Goal: Use online tool/utility

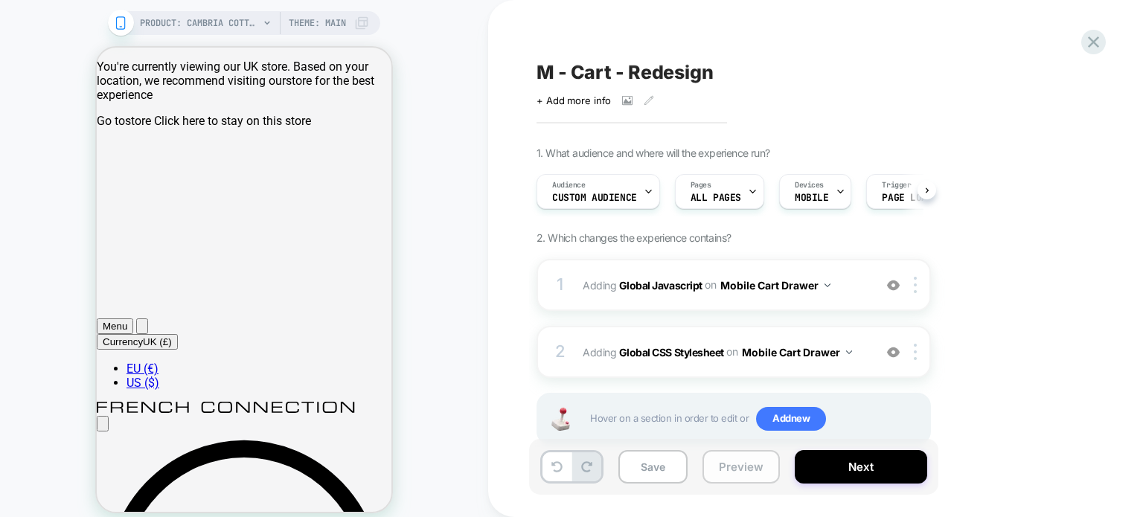
click at [735, 469] on button "Preview" at bounding box center [740, 466] width 77 height 33
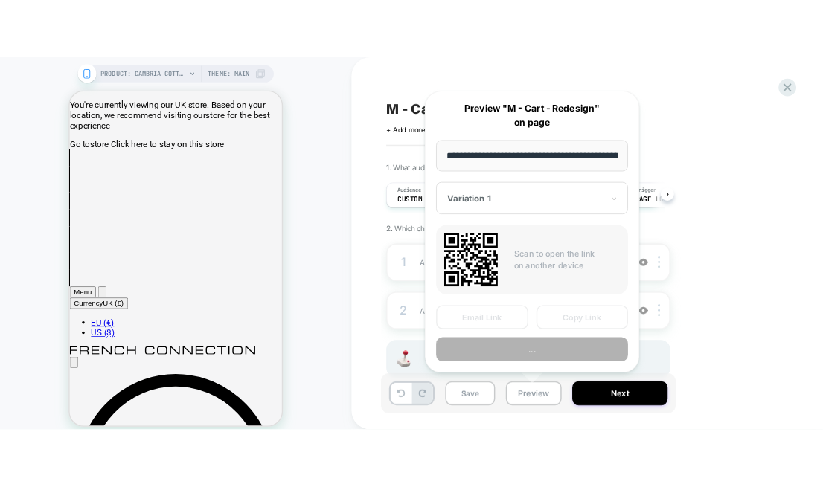
scroll to position [0, 411]
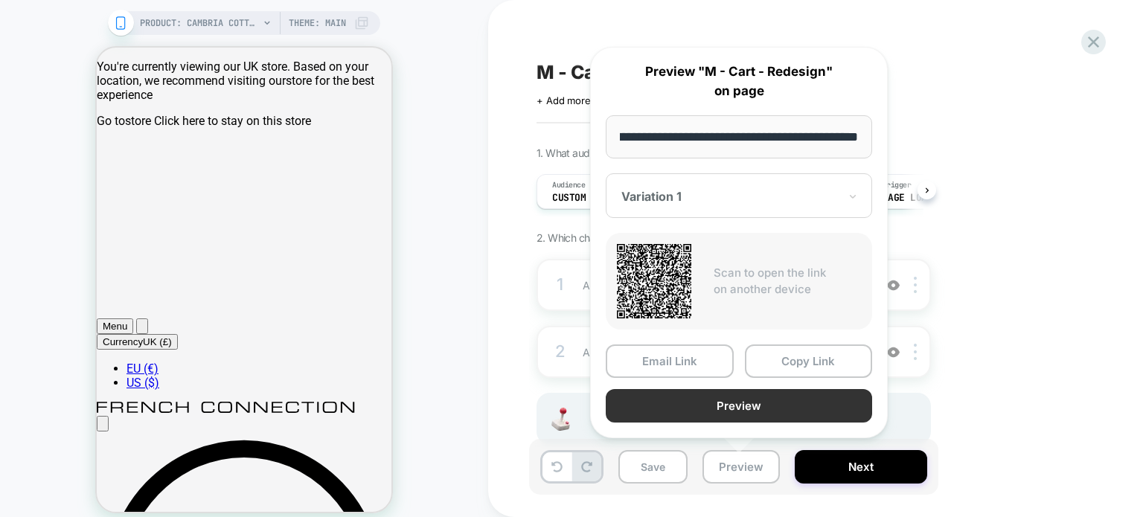
click at [788, 396] on button "Preview" at bounding box center [738, 405] width 266 height 33
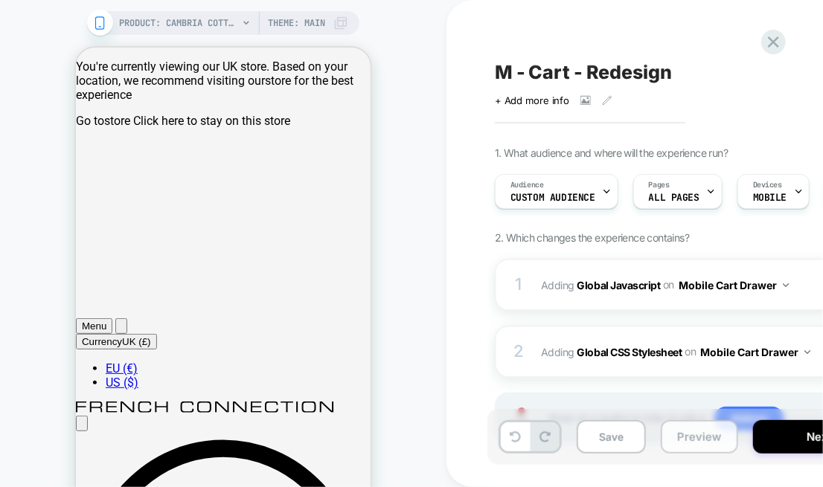
click at [681, 434] on button "Preview" at bounding box center [699, 436] width 77 height 33
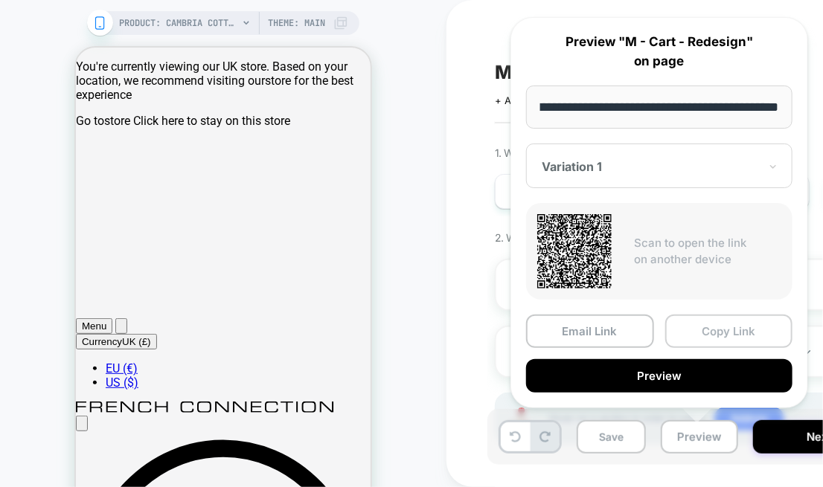
scroll to position [0, 0]
click at [726, 329] on button "Copy Link" at bounding box center [729, 331] width 128 height 33
